Goal: Navigation & Orientation: Go to known website

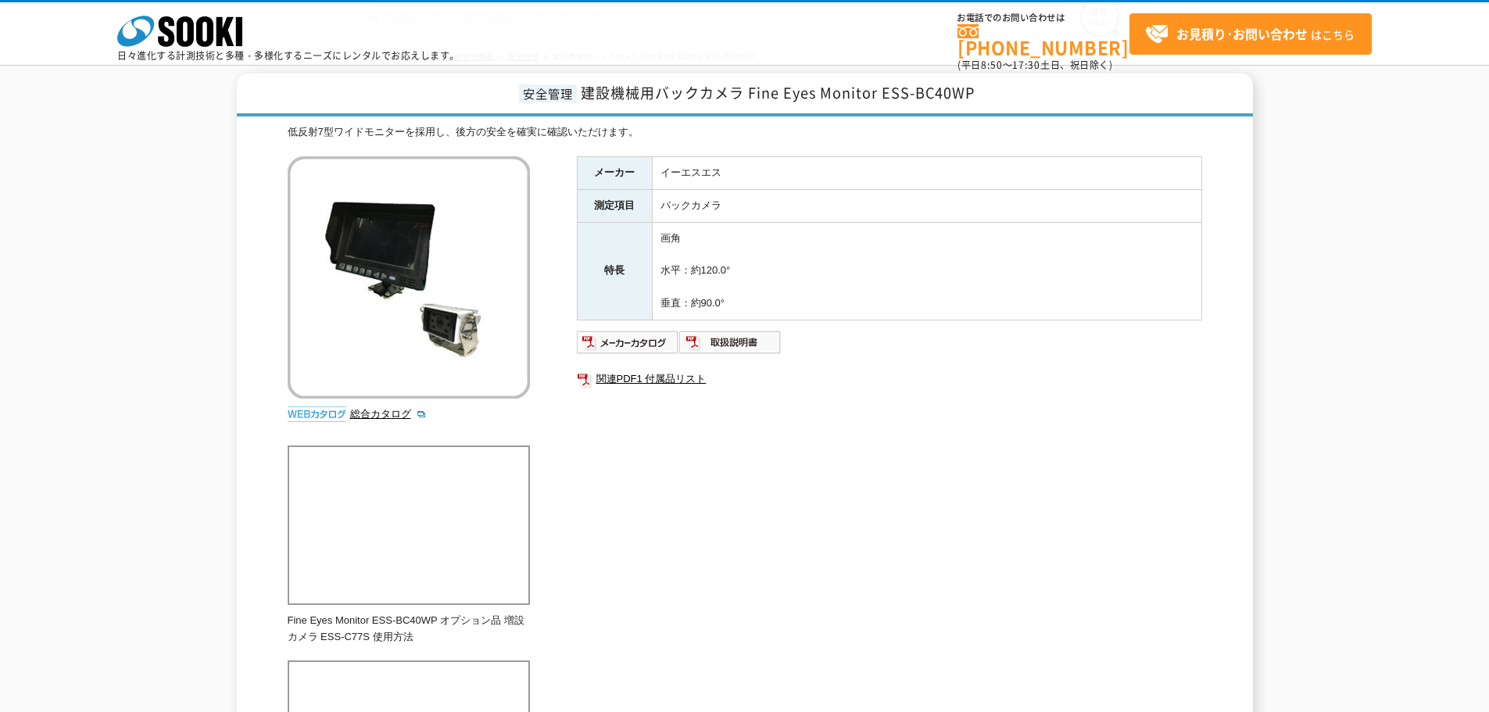
scroll to position [41, 0]
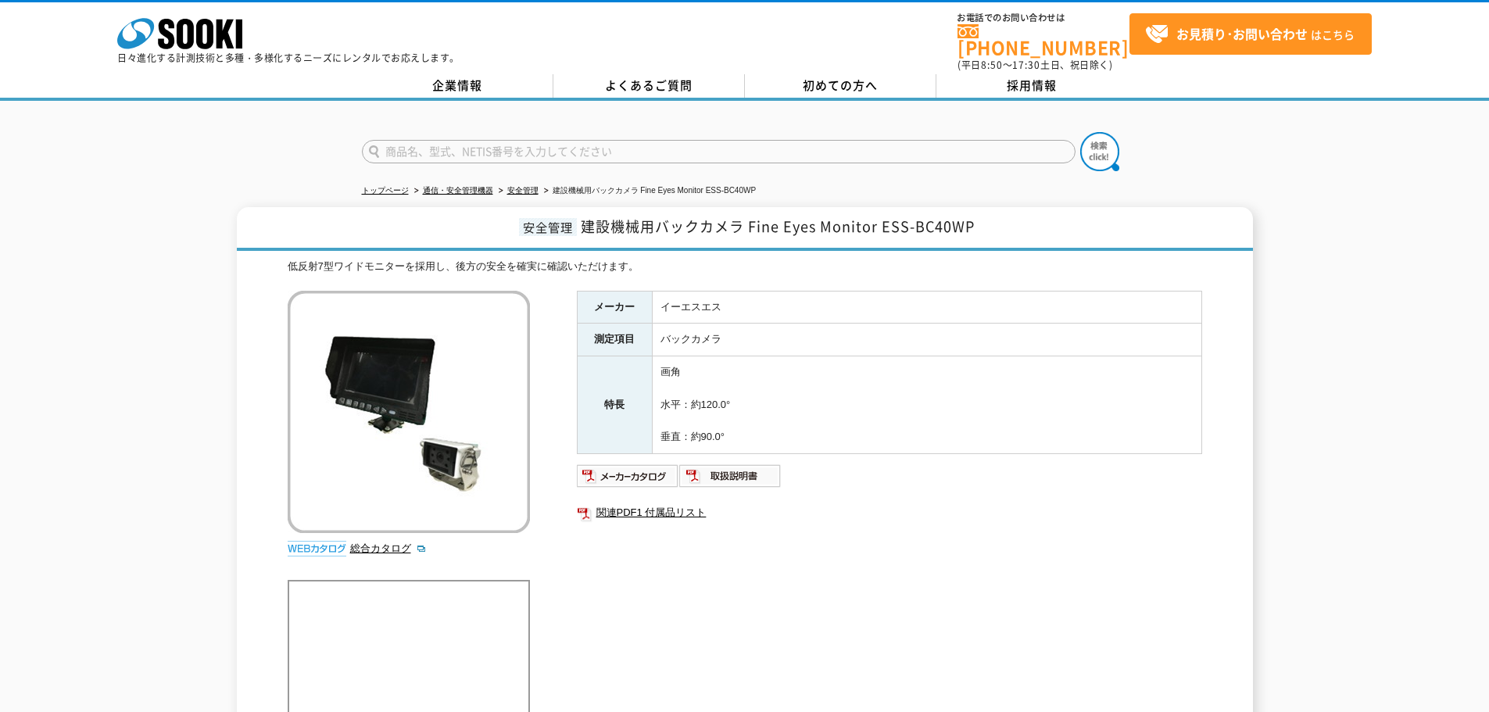
click at [472, 187] on li "通信・安全管理機器" at bounding box center [452, 191] width 82 height 16
click at [388, 186] on link "トップページ" at bounding box center [385, 190] width 47 height 9
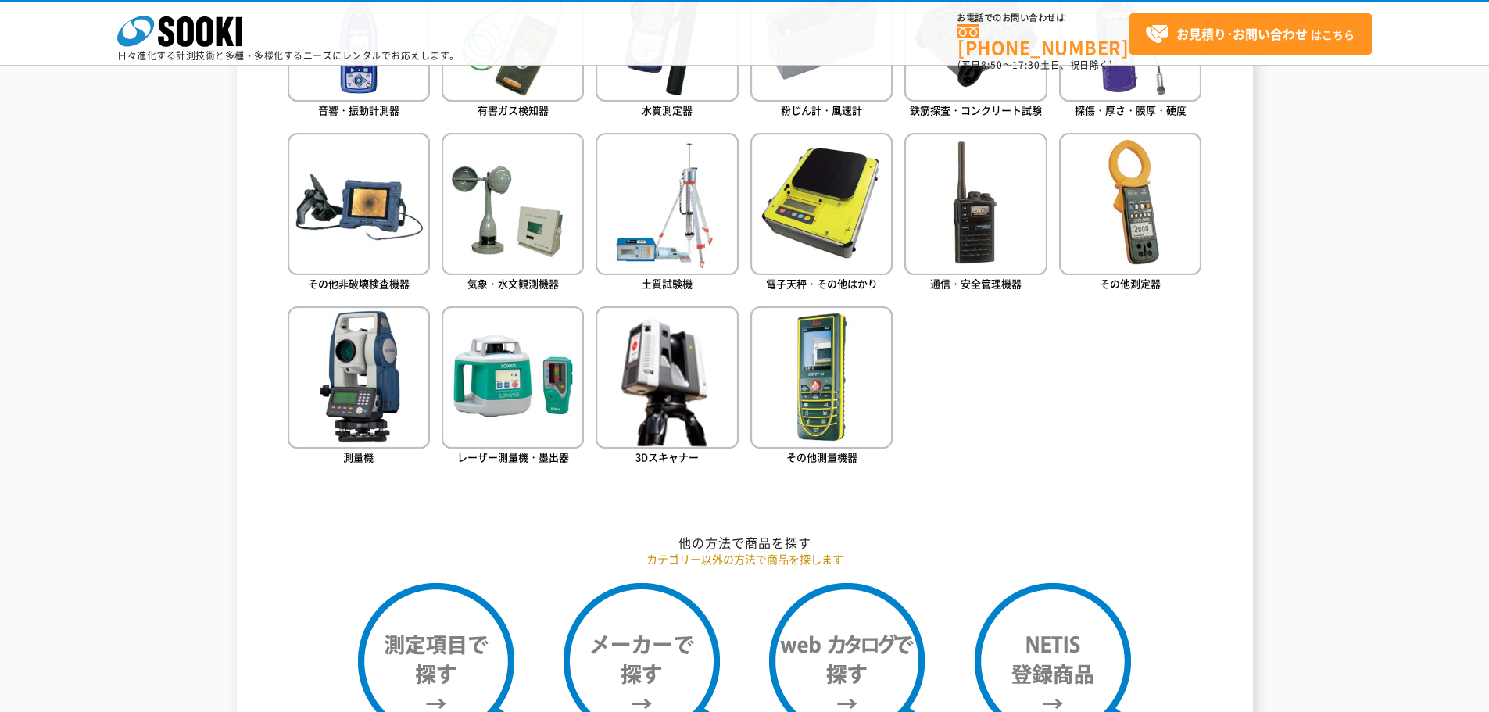
scroll to position [860, 0]
